Goal: Navigation & Orientation: Find specific page/section

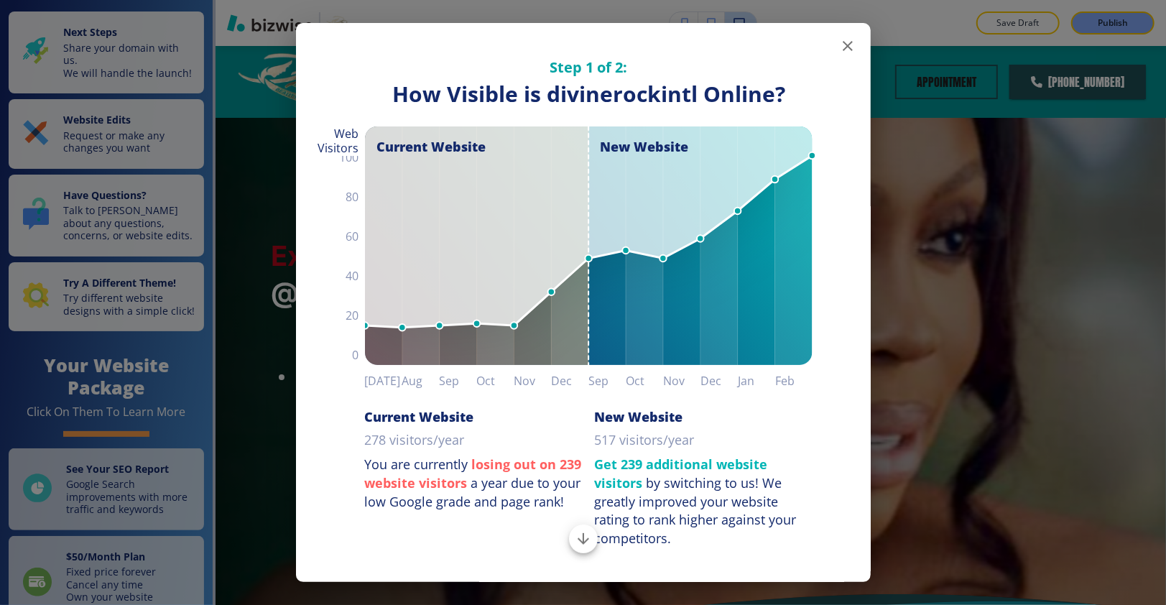
click at [844, 53] on button "button" at bounding box center [848, 46] width 29 height 29
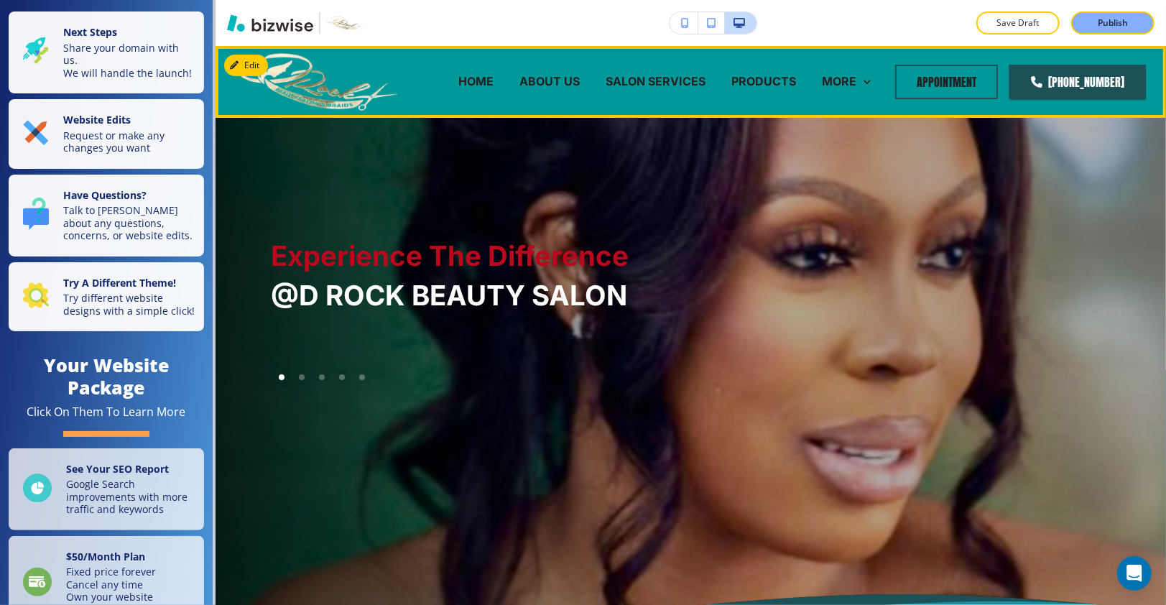
click at [745, 83] on p "PRODUCTS" at bounding box center [764, 81] width 65 height 17
